Goal: Information Seeking & Learning: Understand process/instructions

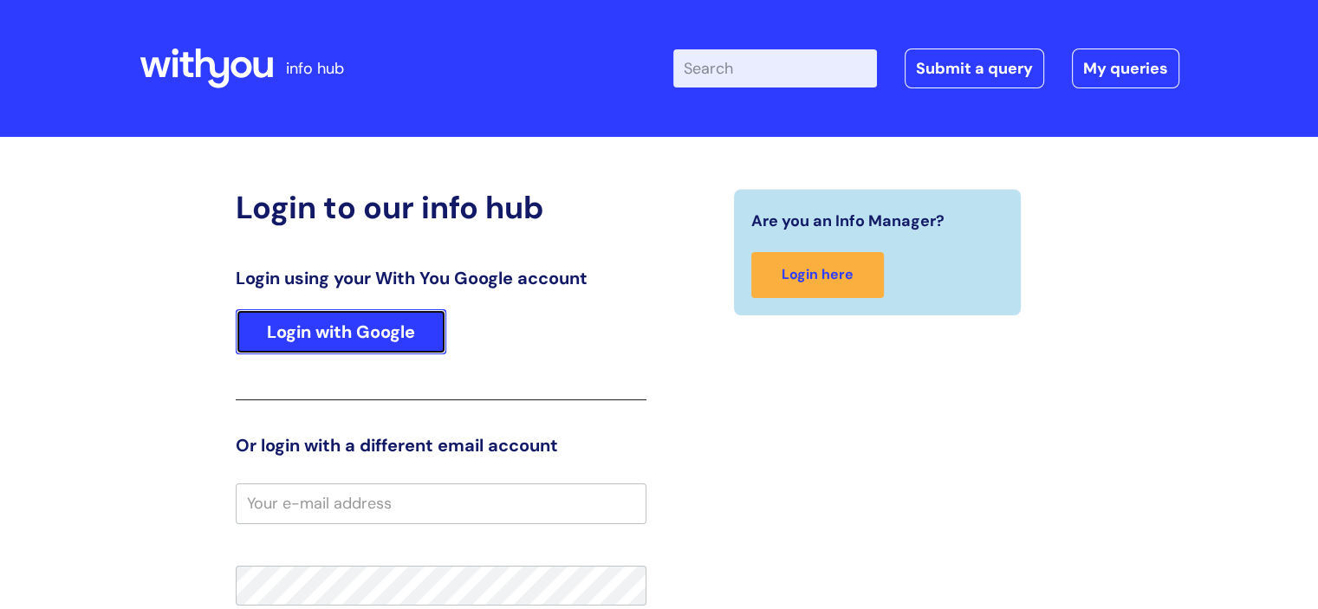
click at [392, 322] on link "Login with Google" at bounding box center [341, 331] width 211 height 45
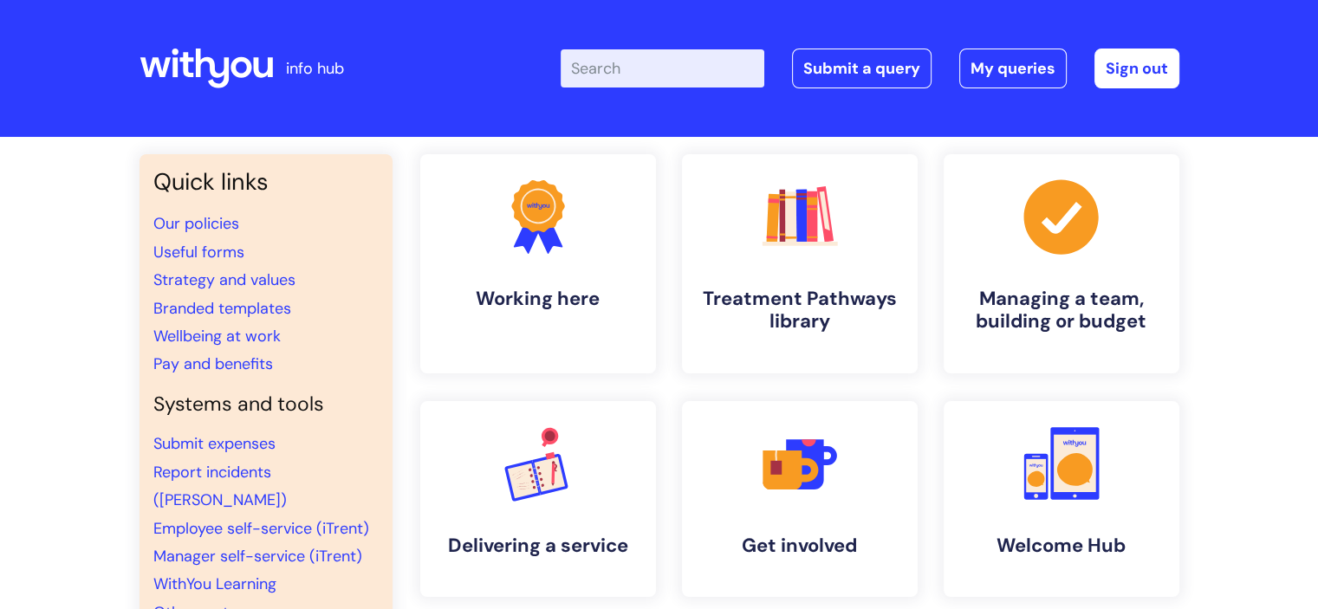
click at [656, 56] on input "Enter your search term here..." at bounding box center [663, 68] width 204 height 38
type input "ending a sick"
click button "Search" at bounding box center [0, 0] width 0 height 0
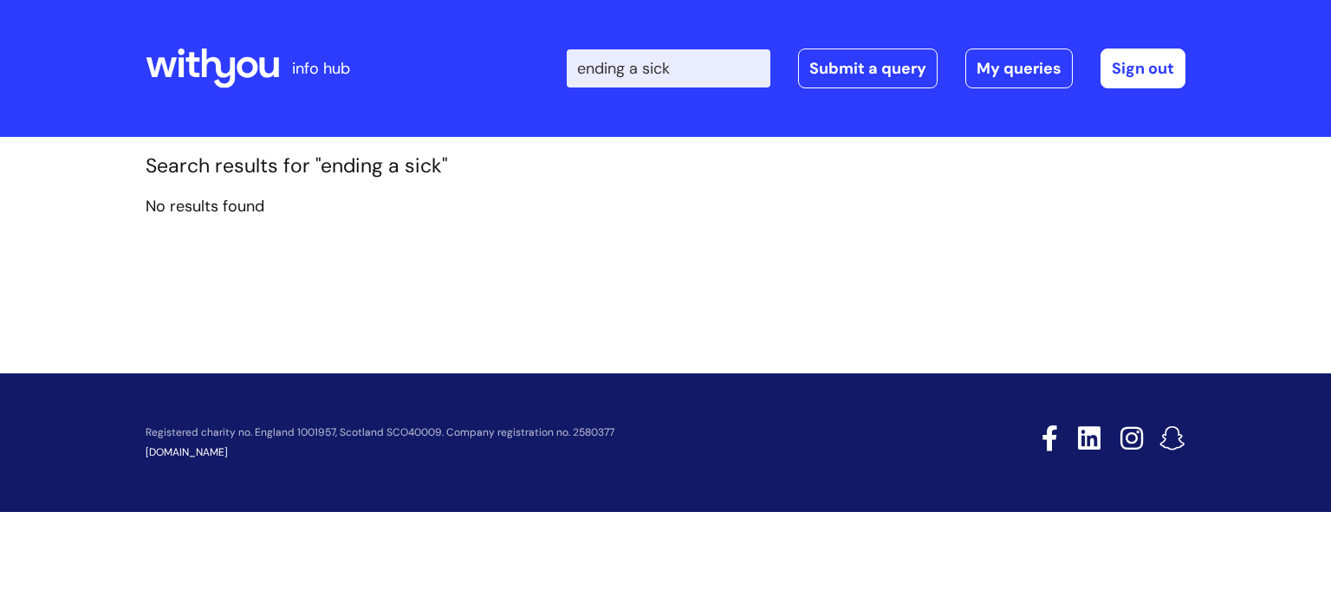
click at [710, 72] on input "ending a sick" at bounding box center [669, 68] width 204 height 38
type input "e"
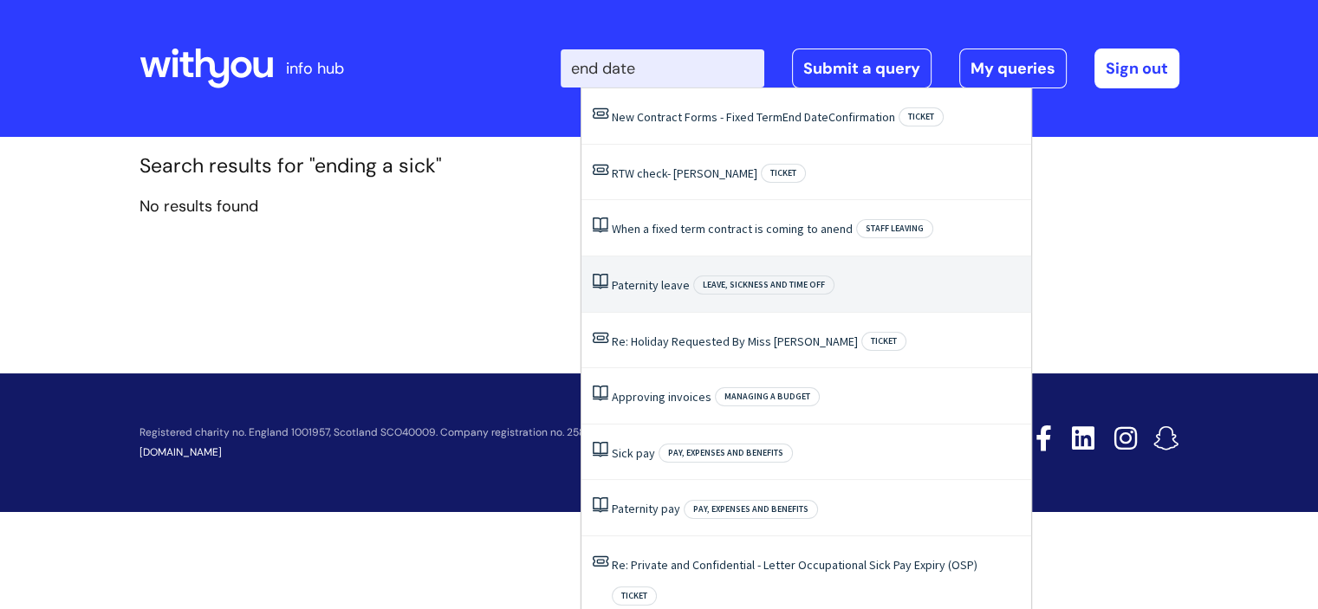
scroll to position [46, 0]
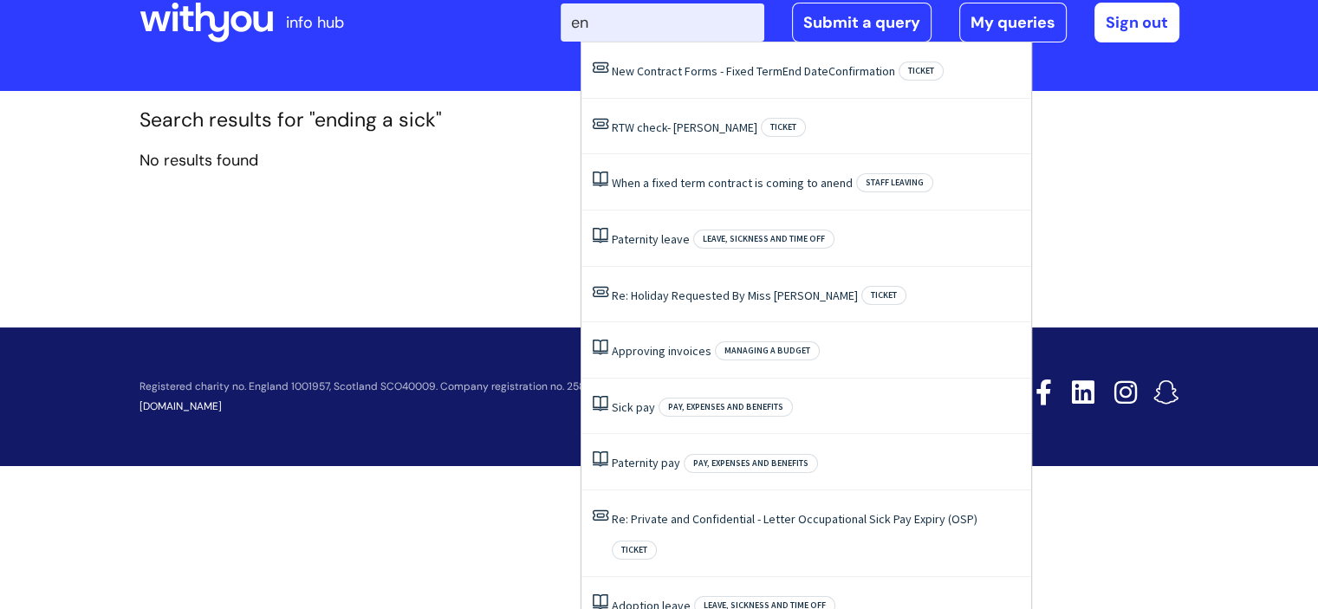
type input "e"
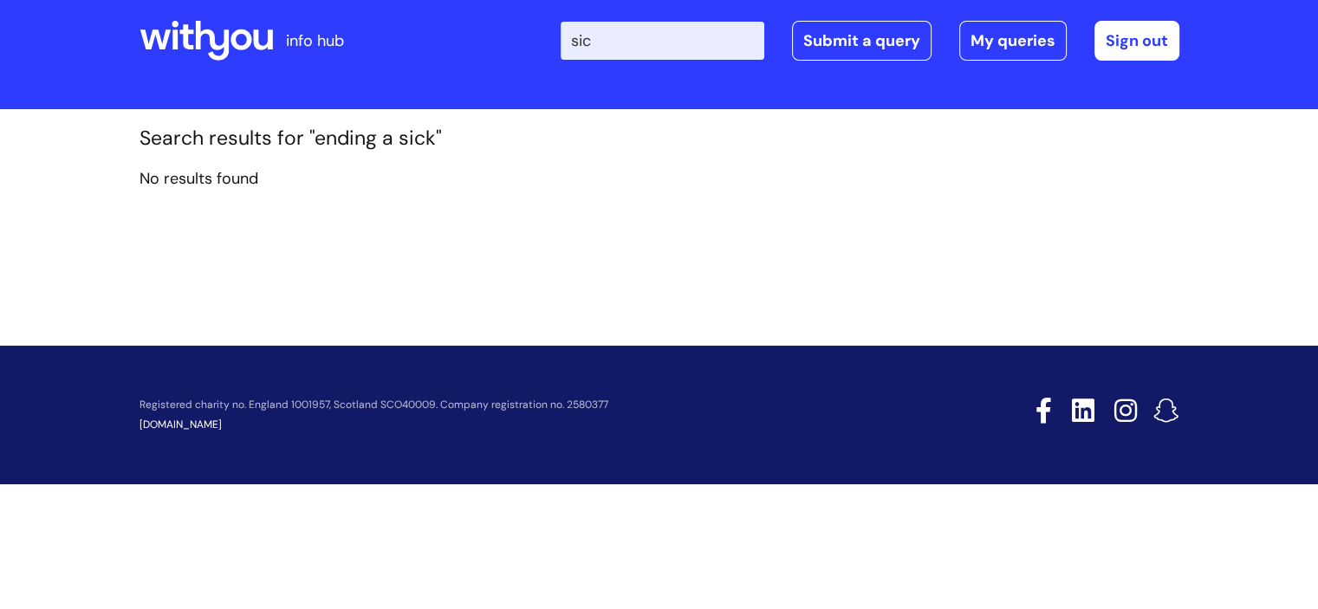
type input "sick"
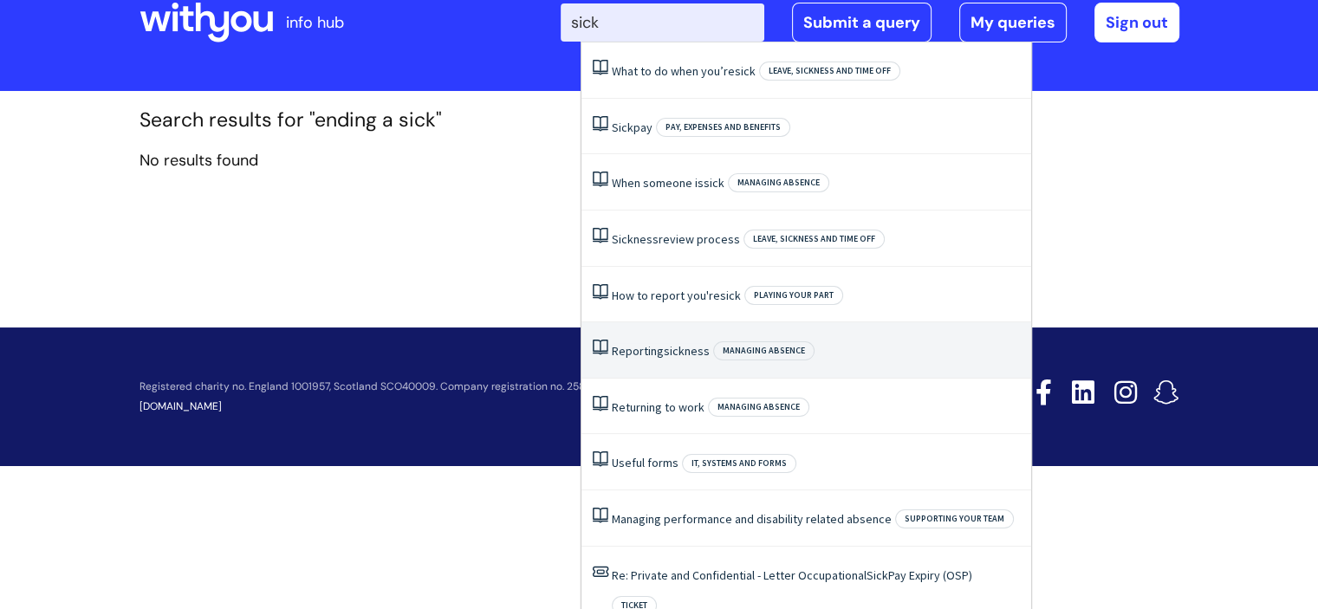
click at [771, 349] on span "Managing absence" at bounding box center [763, 350] width 101 height 19
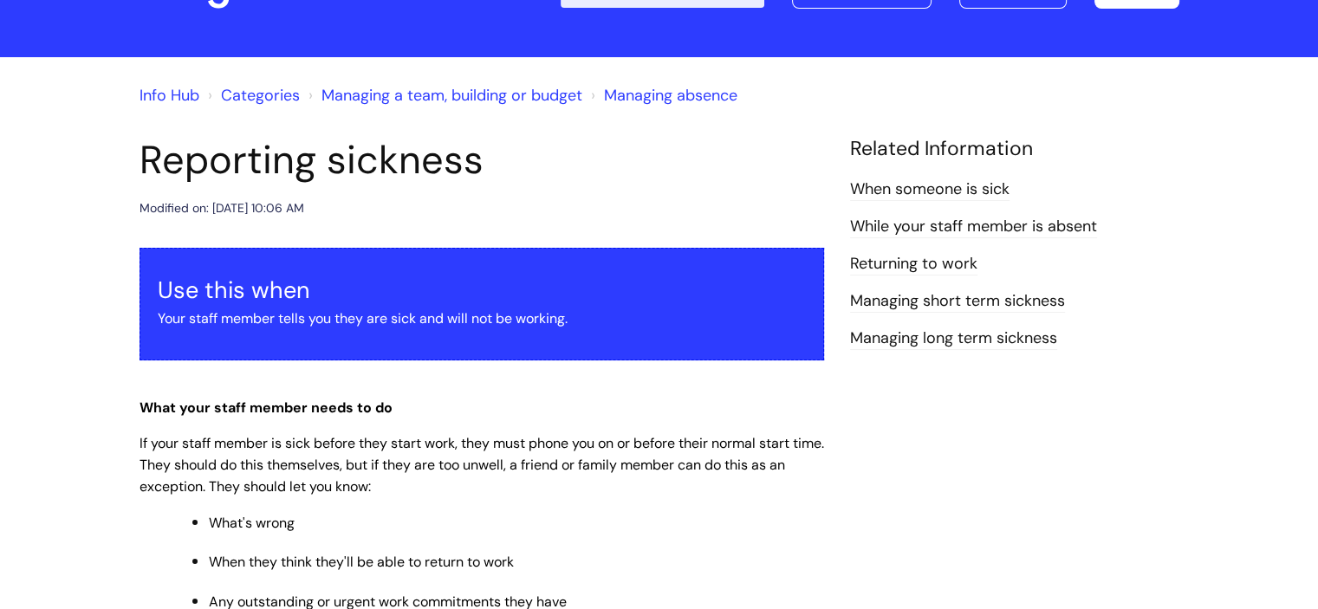
scroll to position [29, 0]
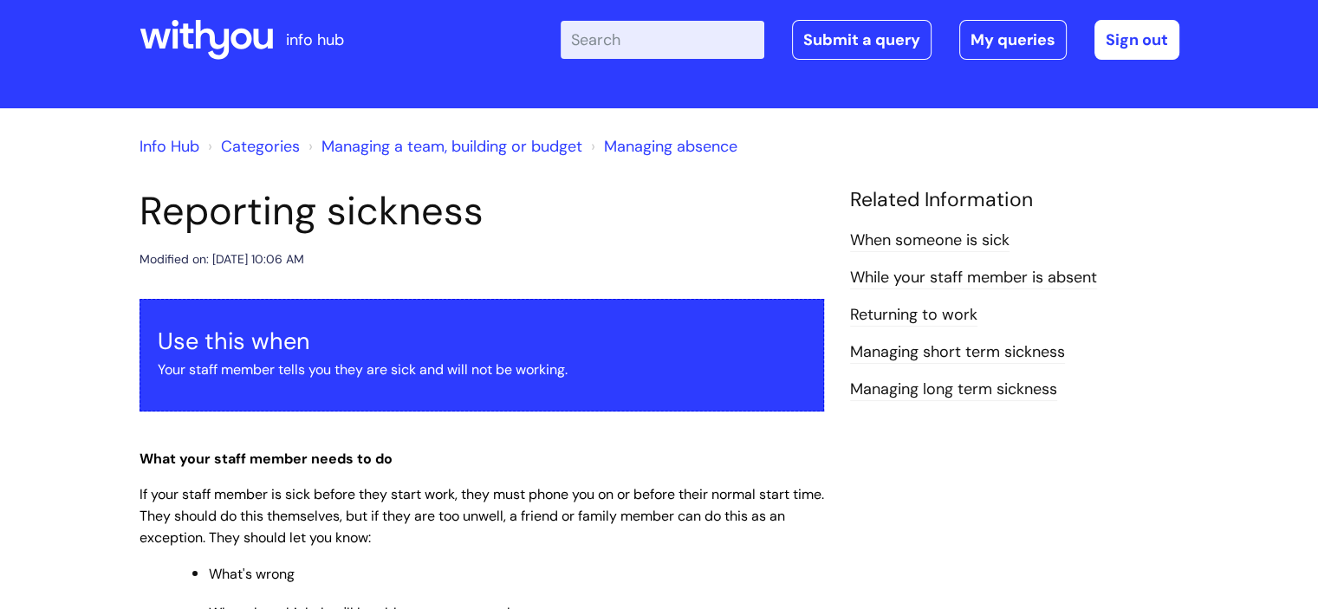
click at [964, 238] on link "When someone is sick" at bounding box center [929, 241] width 159 height 23
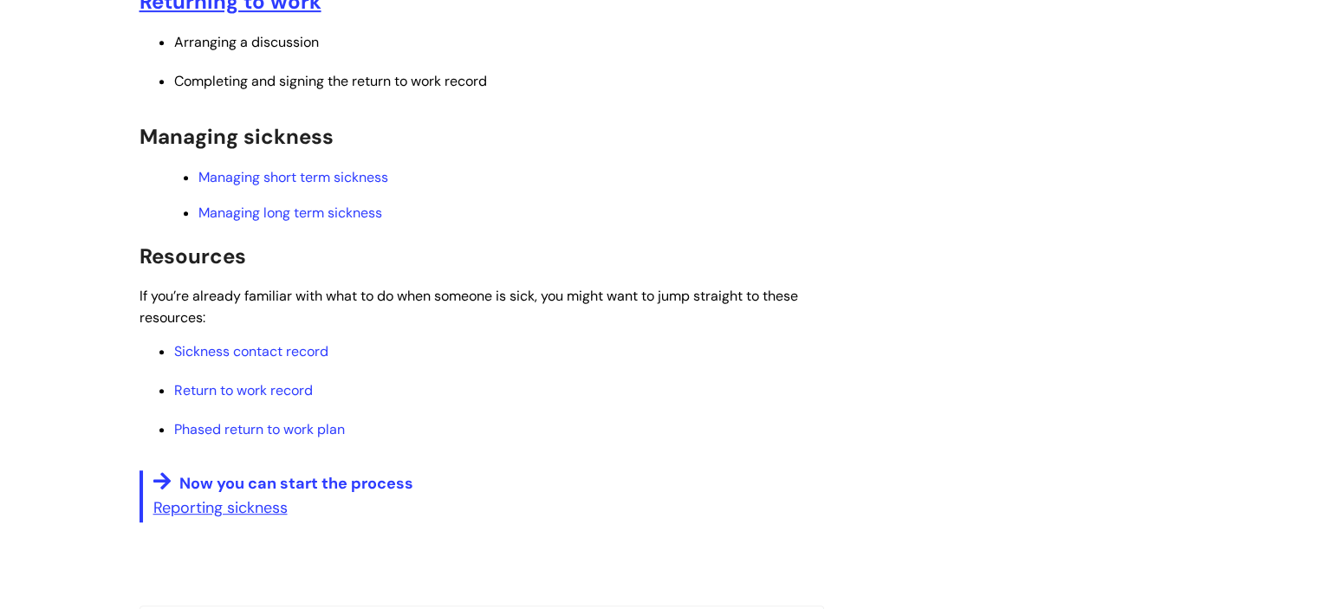
scroll to position [795, 0]
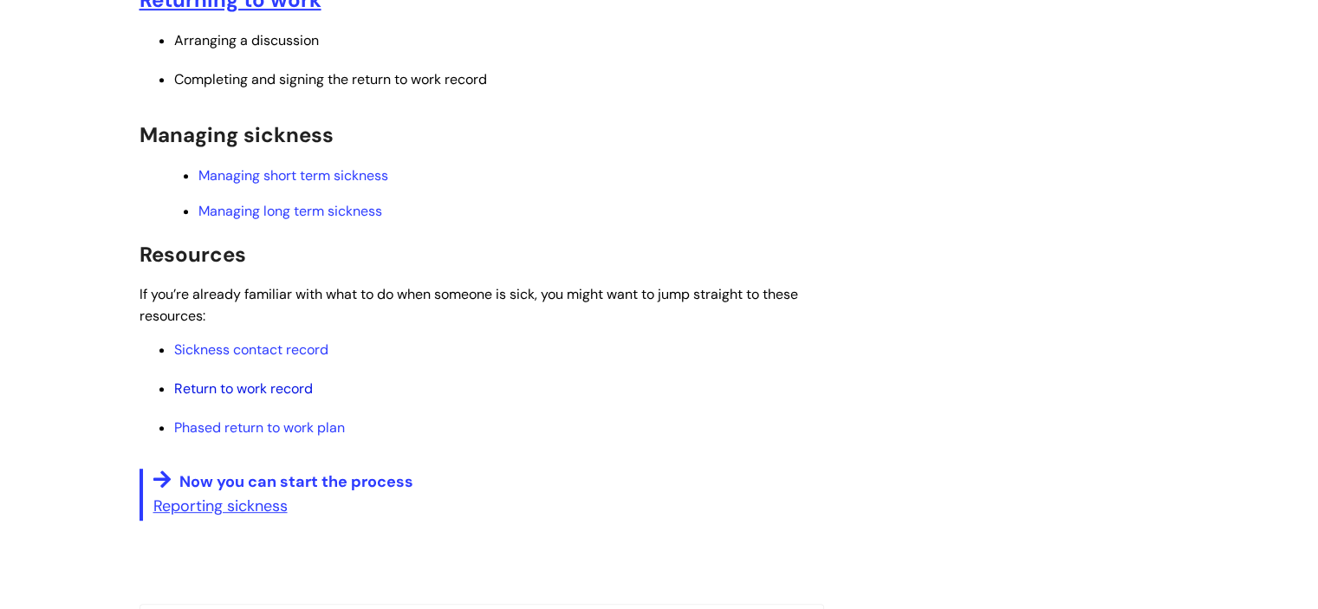
click at [277, 385] on link "Return to work record" at bounding box center [243, 388] width 139 height 18
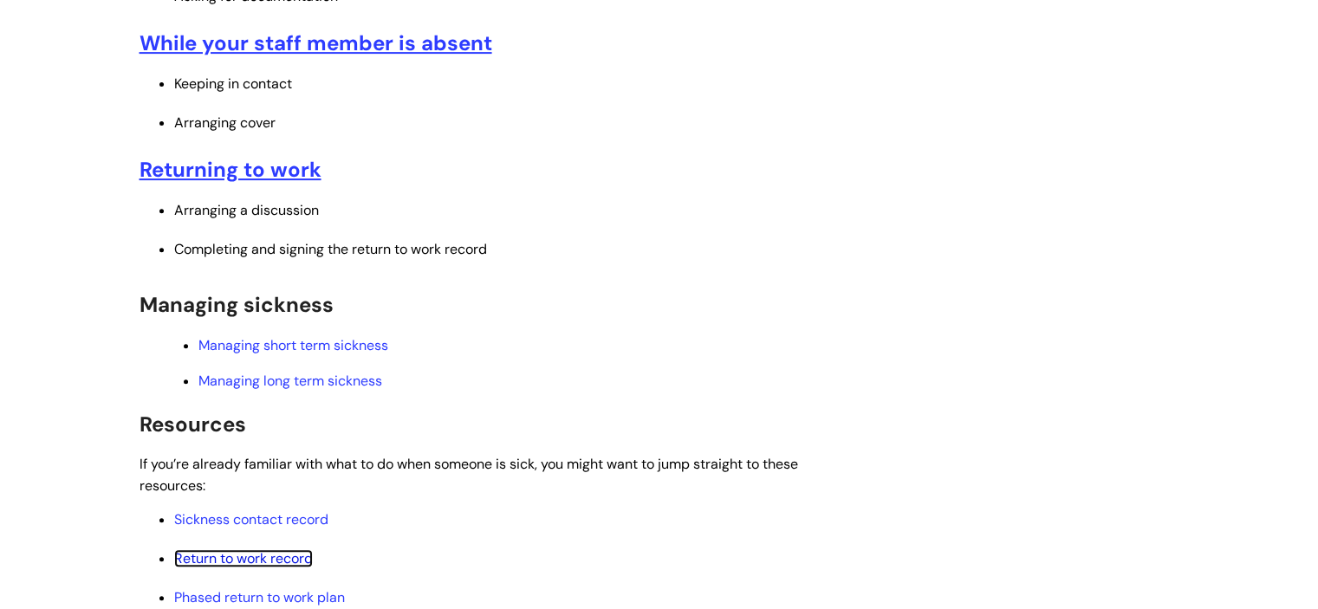
scroll to position [624, 0]
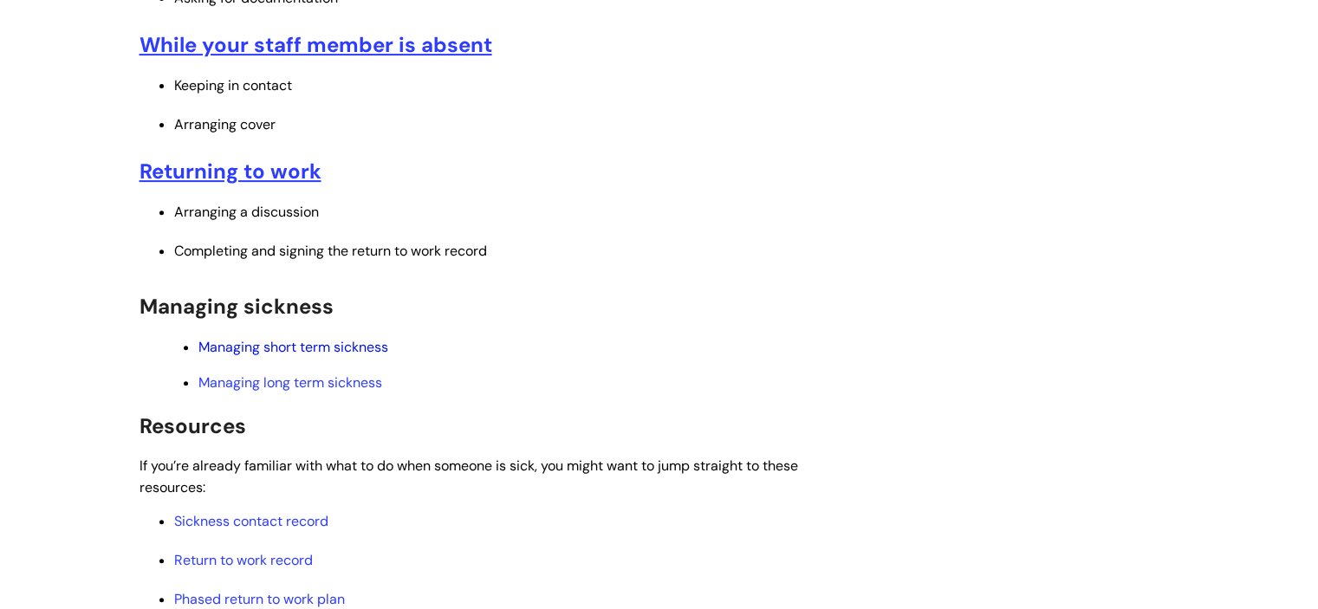
click at [339, 351] on link "Managing short term sickness" at bounding box center [293, 347] width 190 height 18
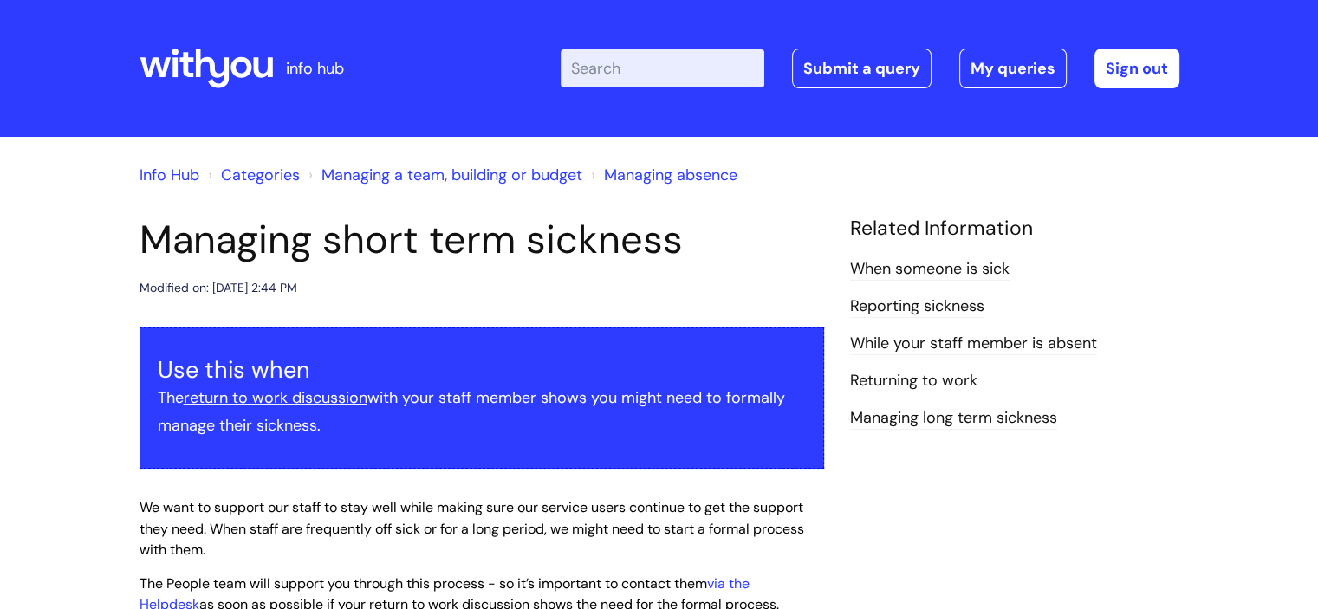
click at [632, 72] on input "Enter your search term here..." at bounding box center [663, 68] width 204 height 38
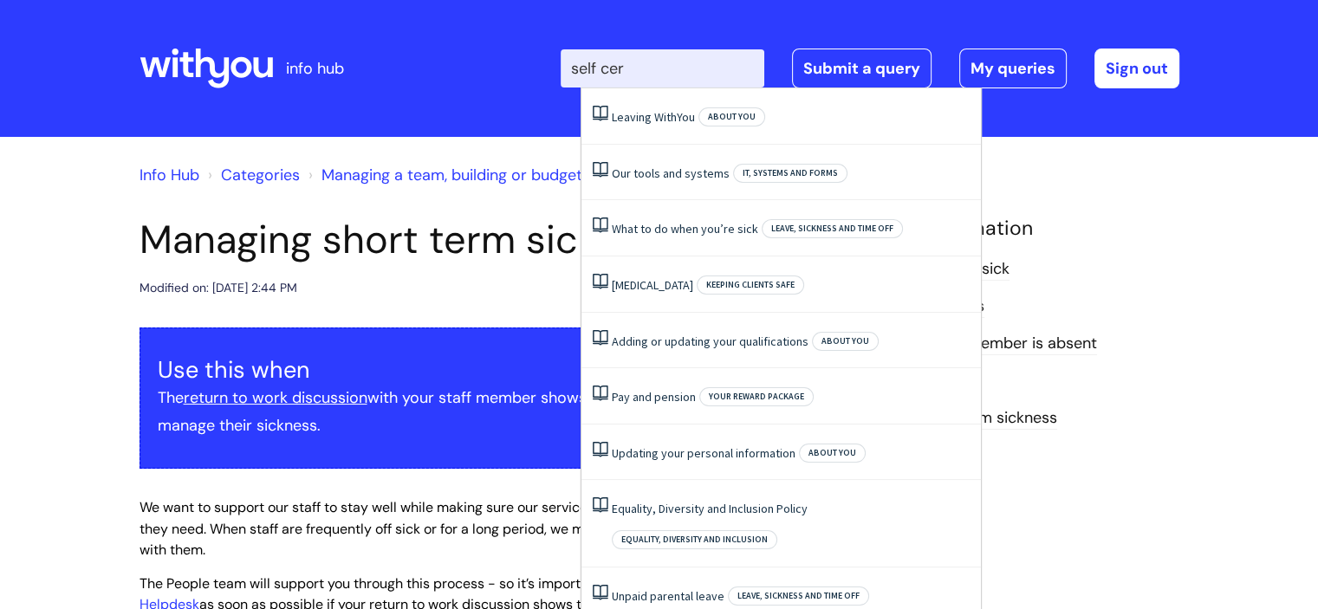
type input "self cert"
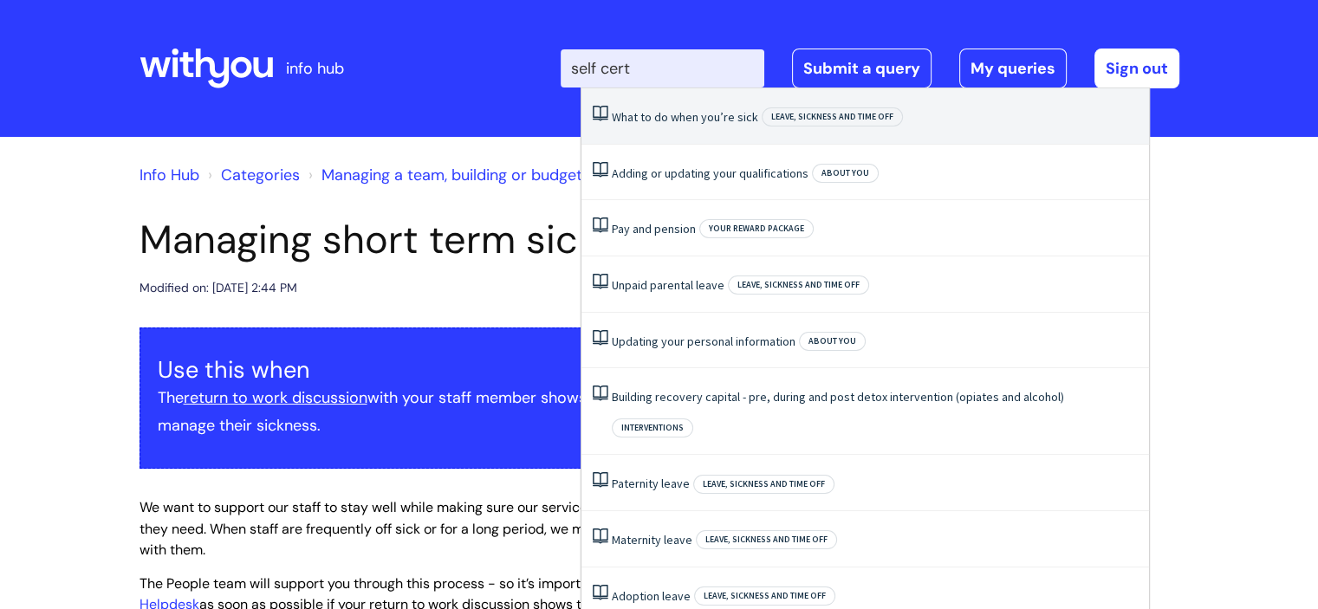
click at [674, 121] on link "What to do when you’re sick" at bounding box center [685, 117] width 146 height 16
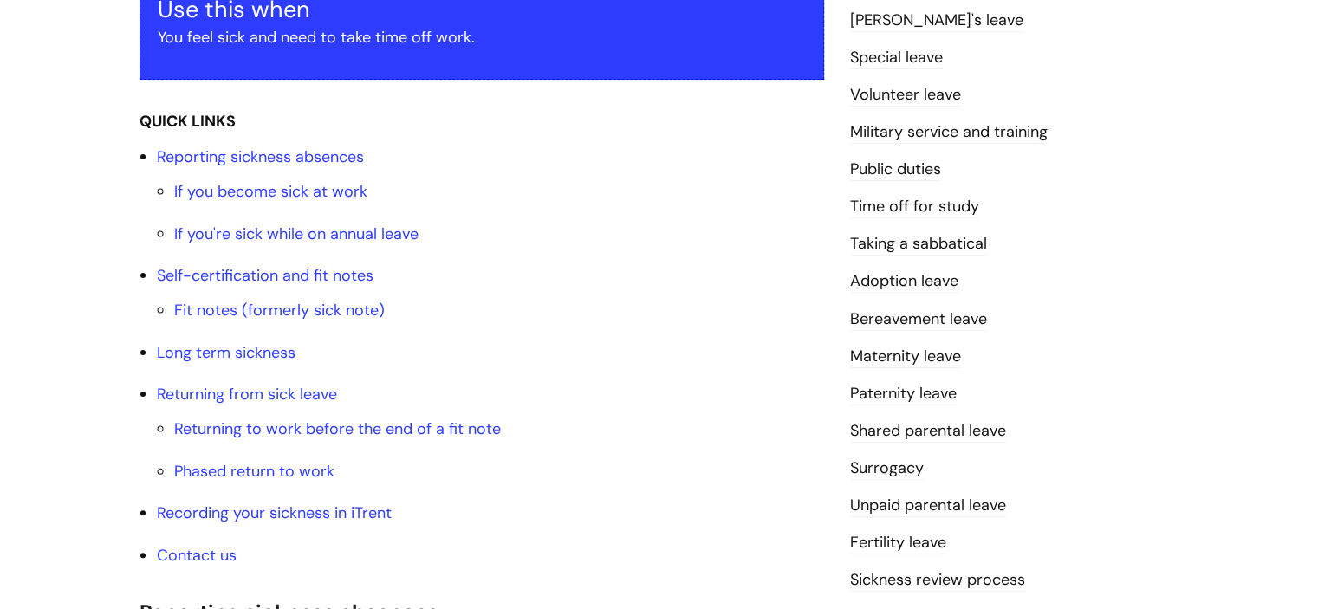
scroll to position [366, 0]
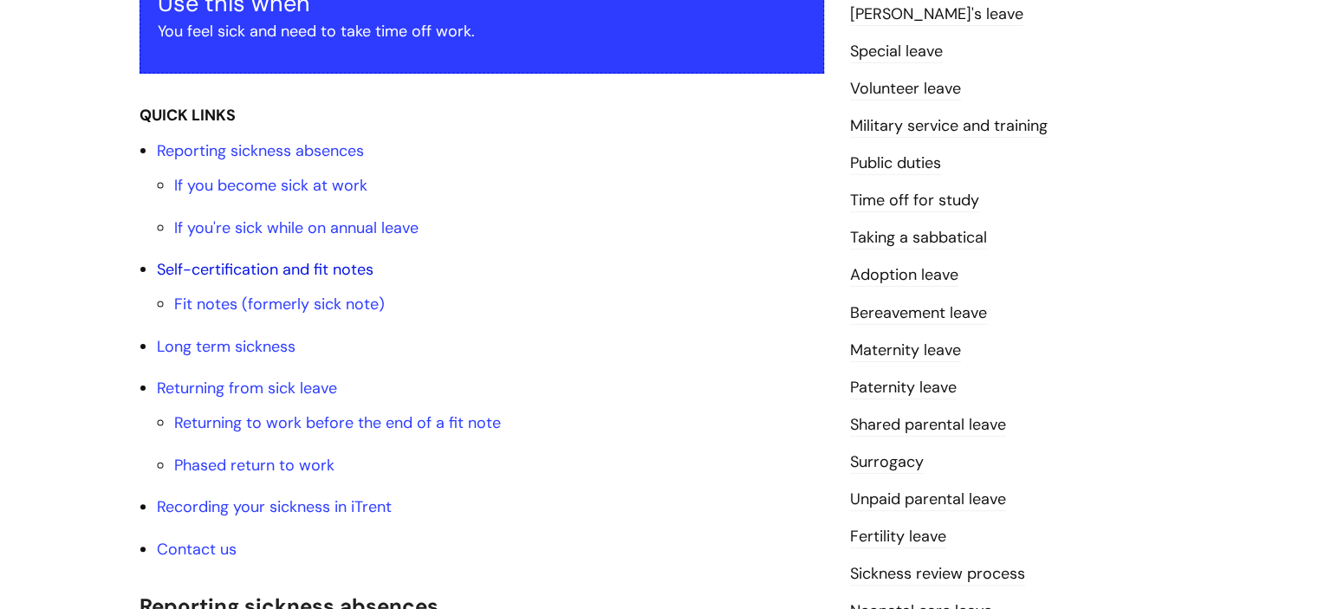
click at [298, 264] on link "Self-certification and fit notes" at bounding box center [265, 269] width 217 height 21
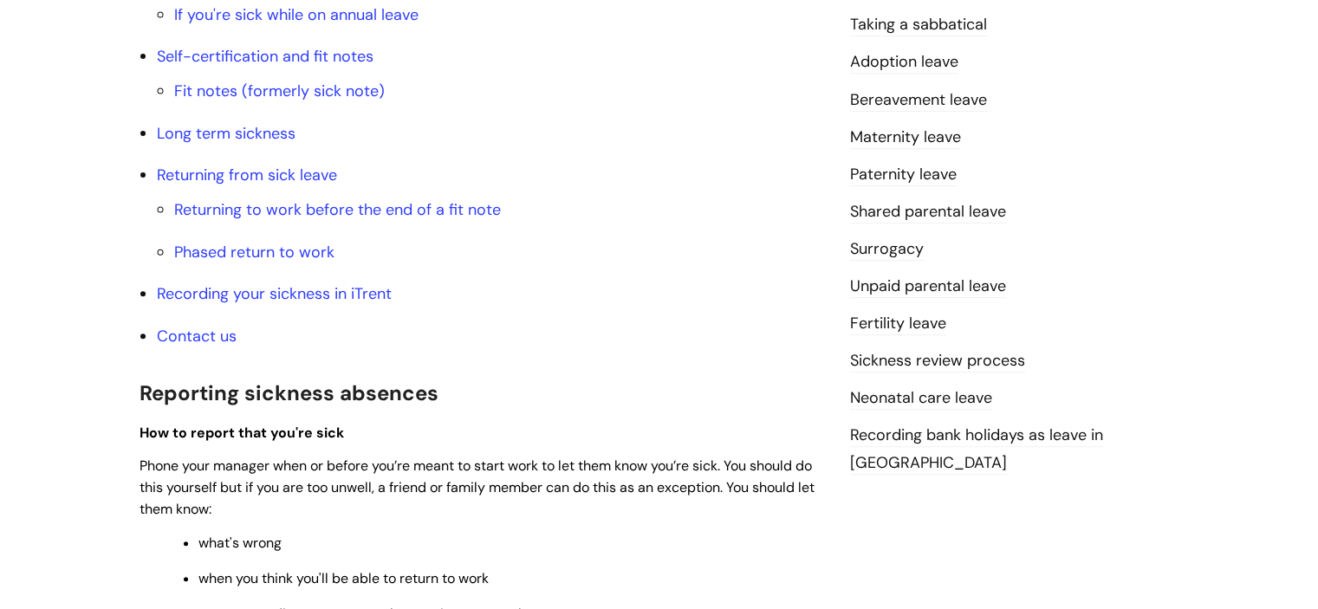
scroll to position [528, 0]
